Goal: Task Accomplishment & Management: Use online tool/utility

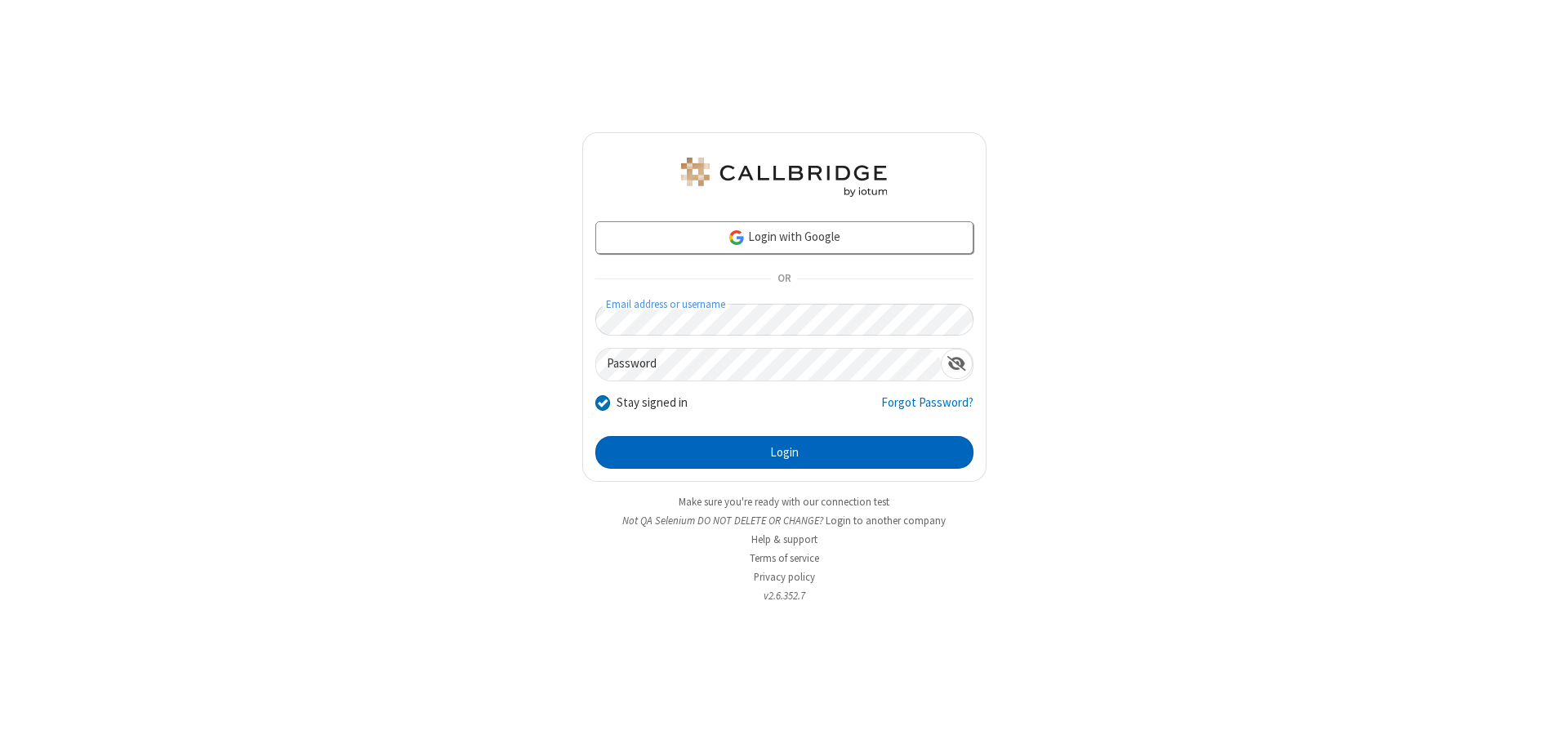
click at [784, 453] on button "Login" at bounding box center [784, 452] width 378 height 32
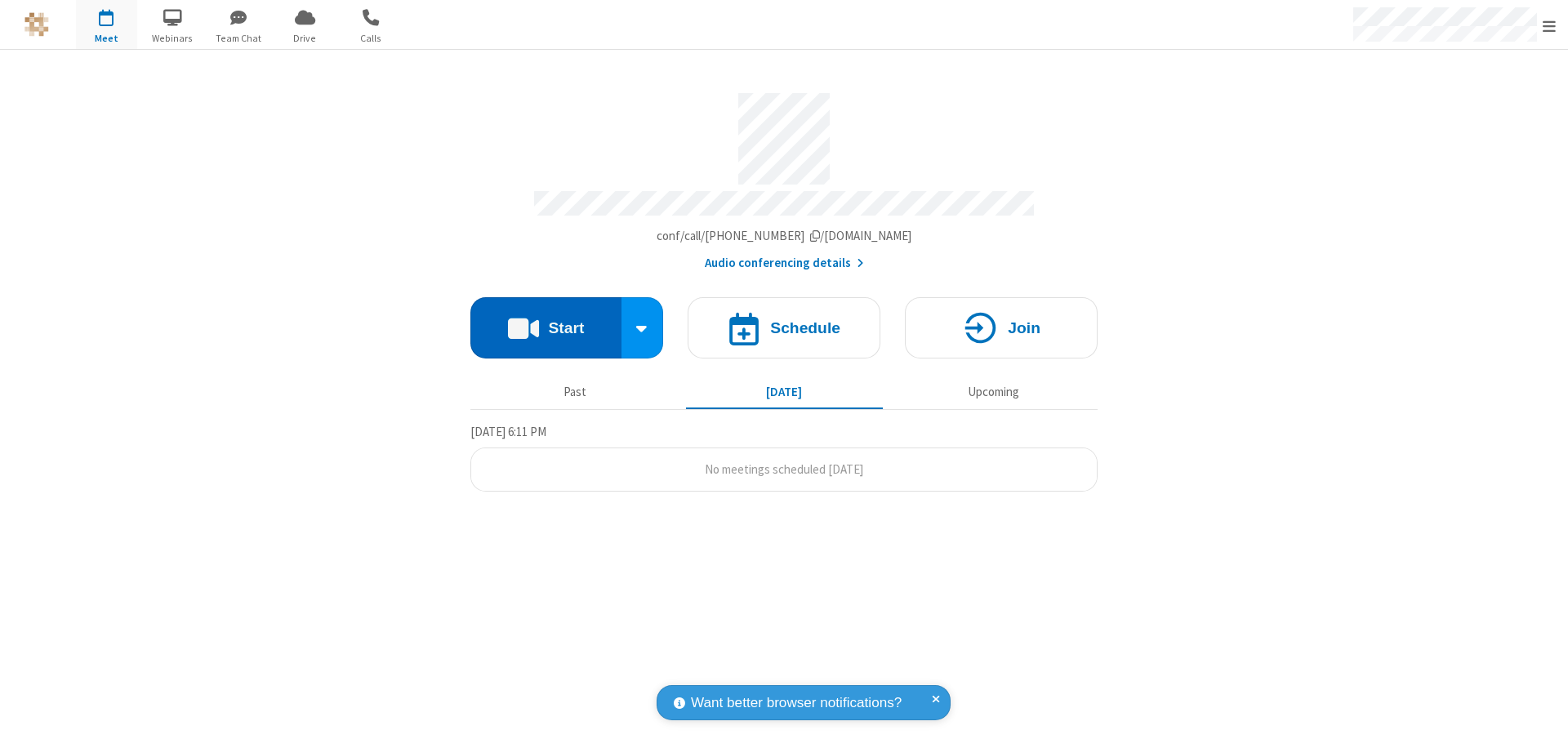
click at [546, 320] on button "Start" at bounding box center [546, 328] width 151 height 61
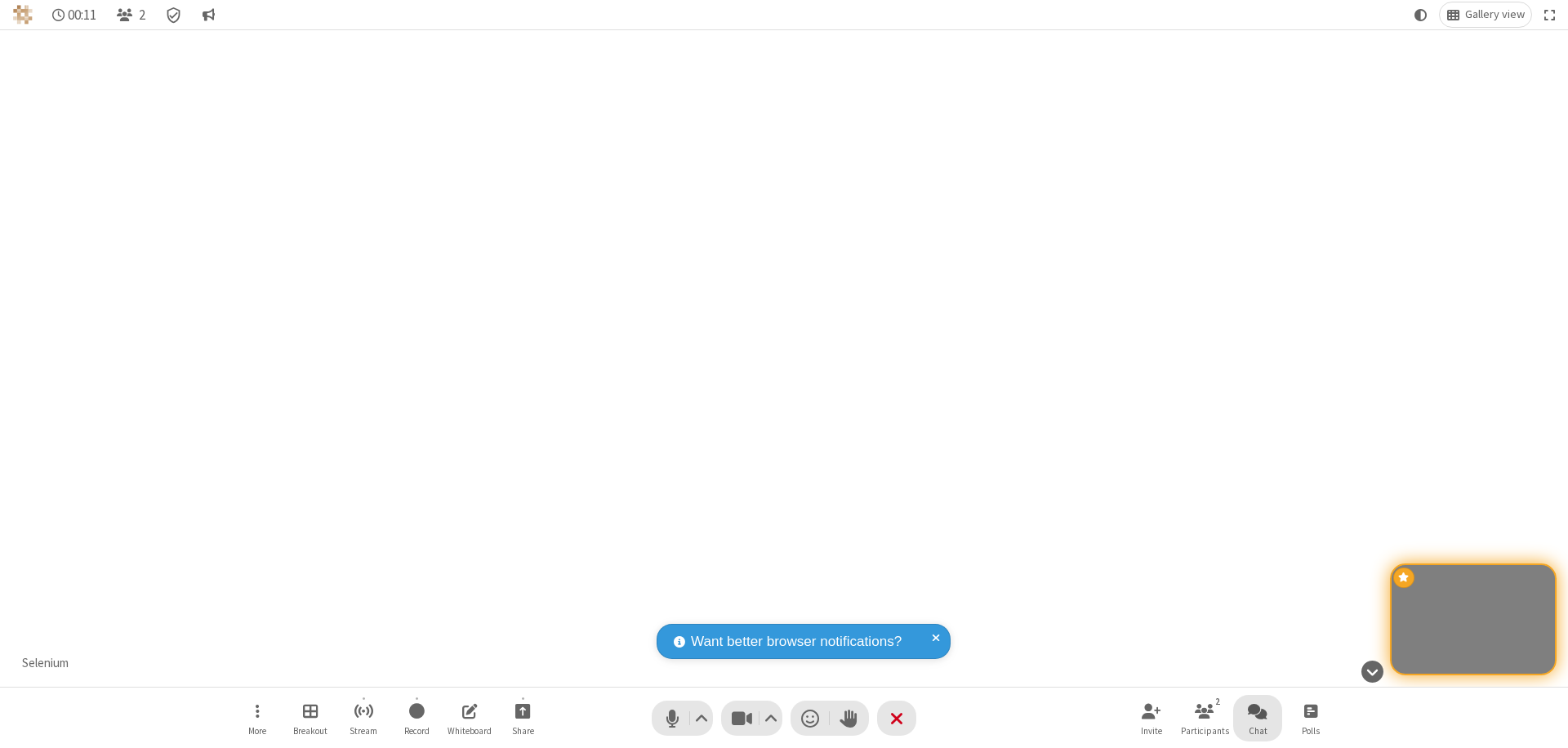
click at [1258, 710] on span "Open chat" at bounding box center [1258, 711] width 20 height 20
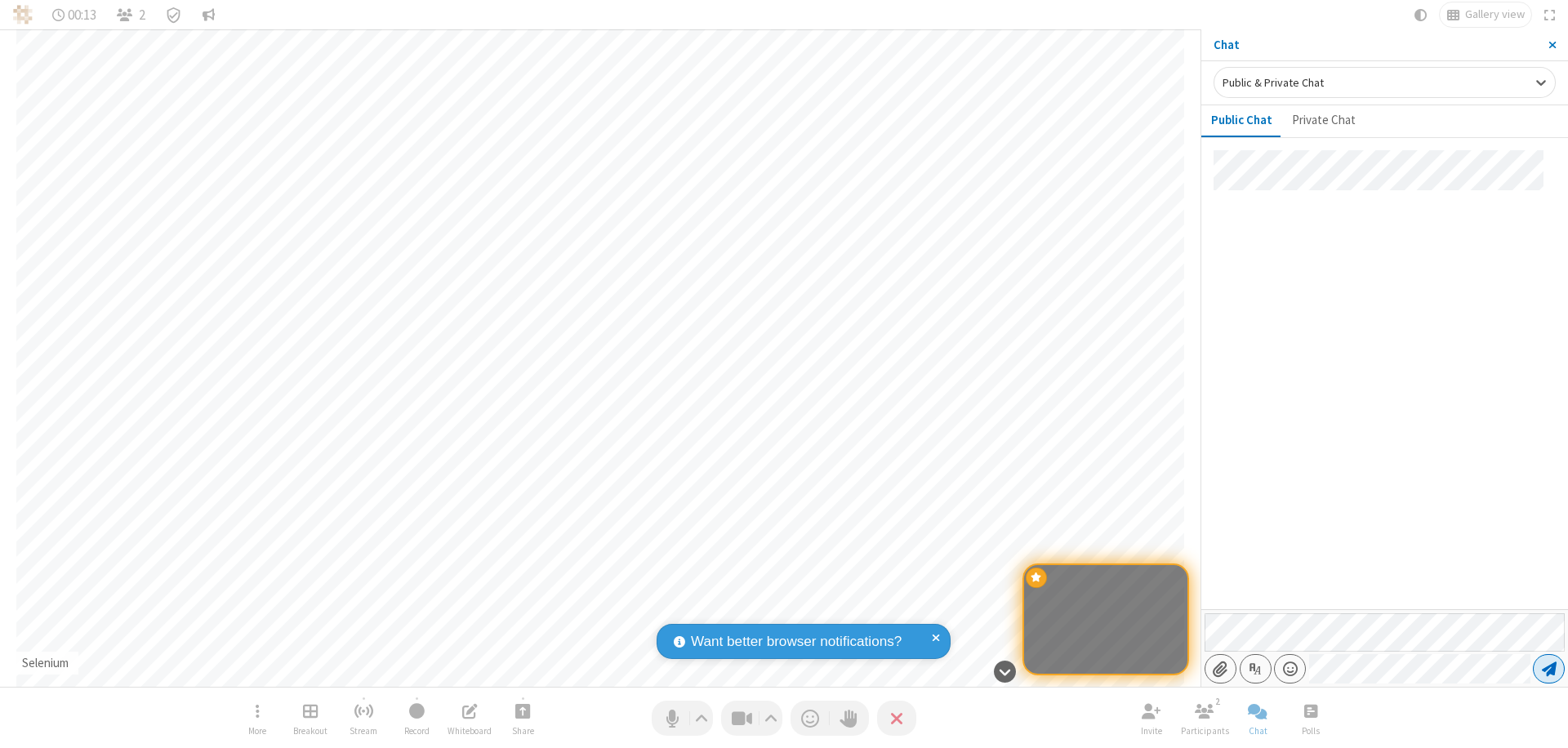
click at [1548, 669] on span "Send message" at bounding box center [1548, 669] width 14 height 16
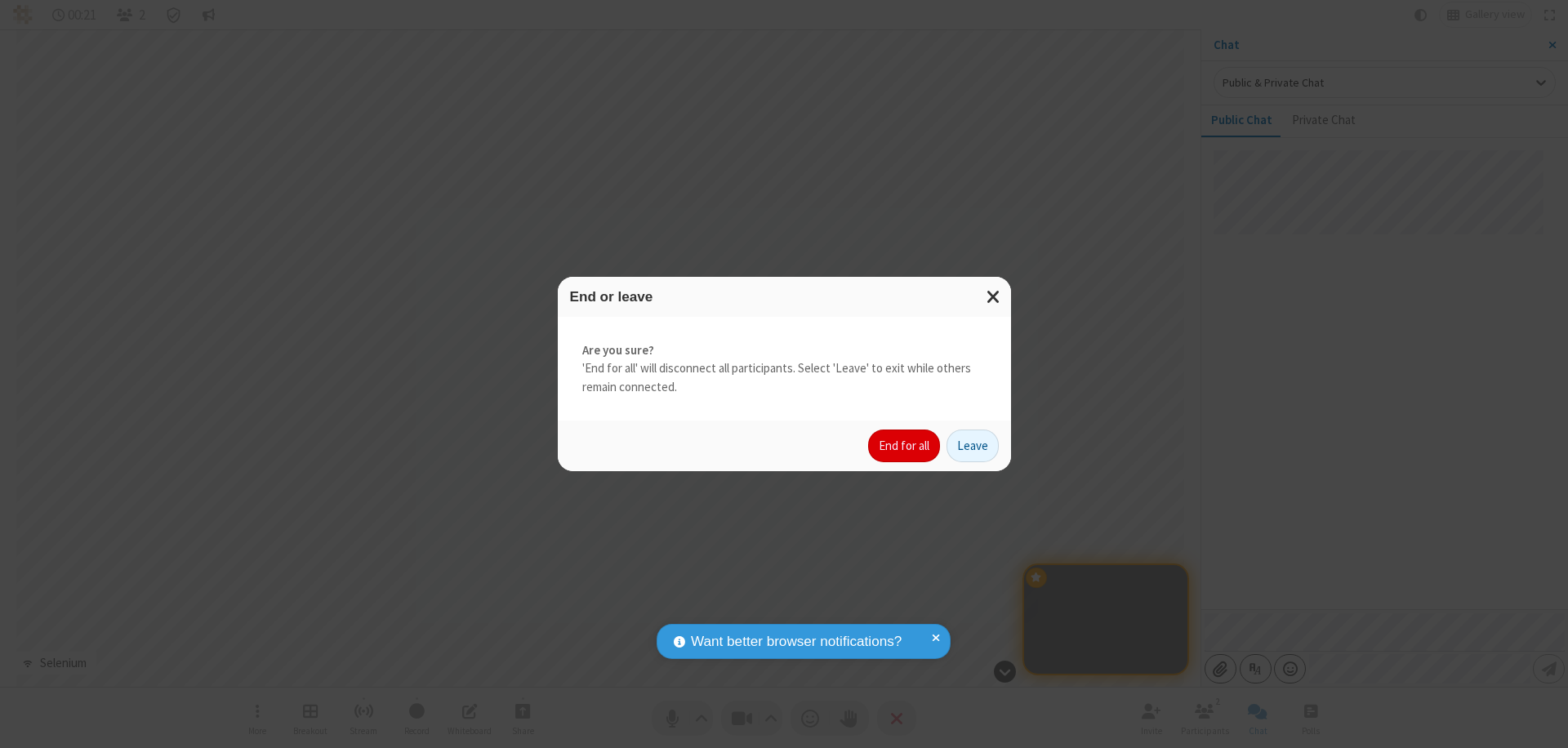
click at [905, 446] on button "End for all" at bounding box center [904, 446] width 72 height 32
